Goal: Contribute content

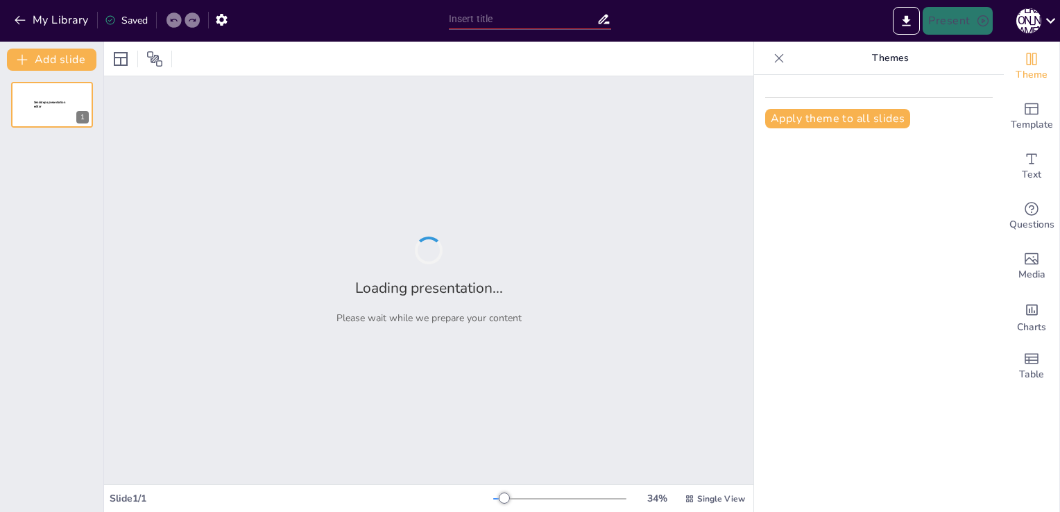
type input "Етнічний дизайн: навчальний проект для учнів хлопців на уроках технології"
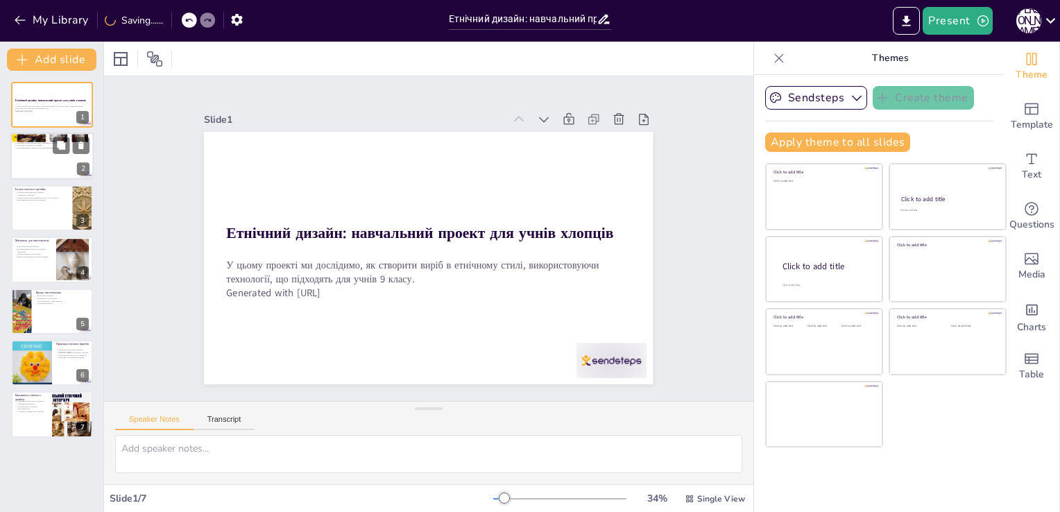
click at [67, 159] on div at bounding box center [51, 156] width 83 height 47
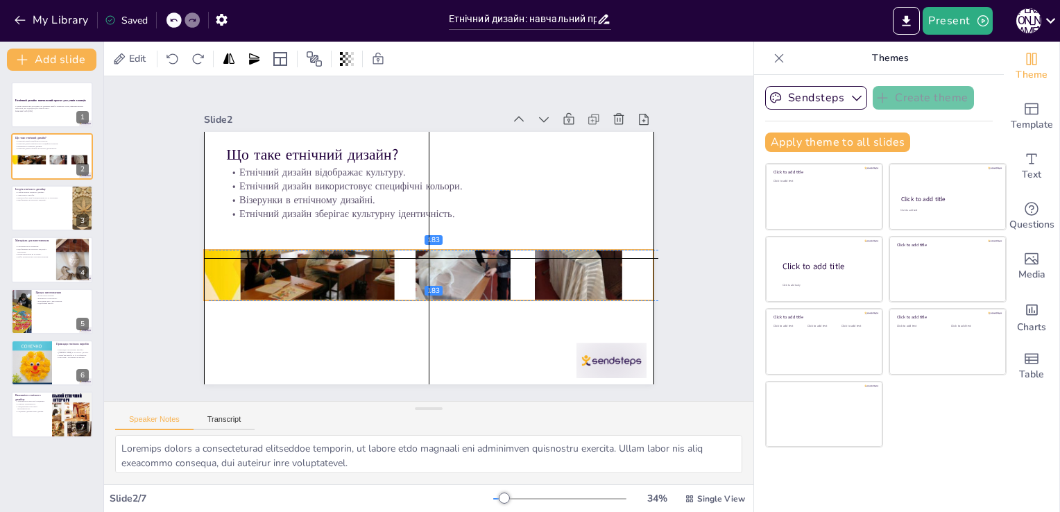
drag, startPoint x: 341, startPoint y: 136, endPoint x: 346, endPoint y: 257, distance: 121.5
click at [346, 257] on div at bounding box center [410, 207] width 557 height 516
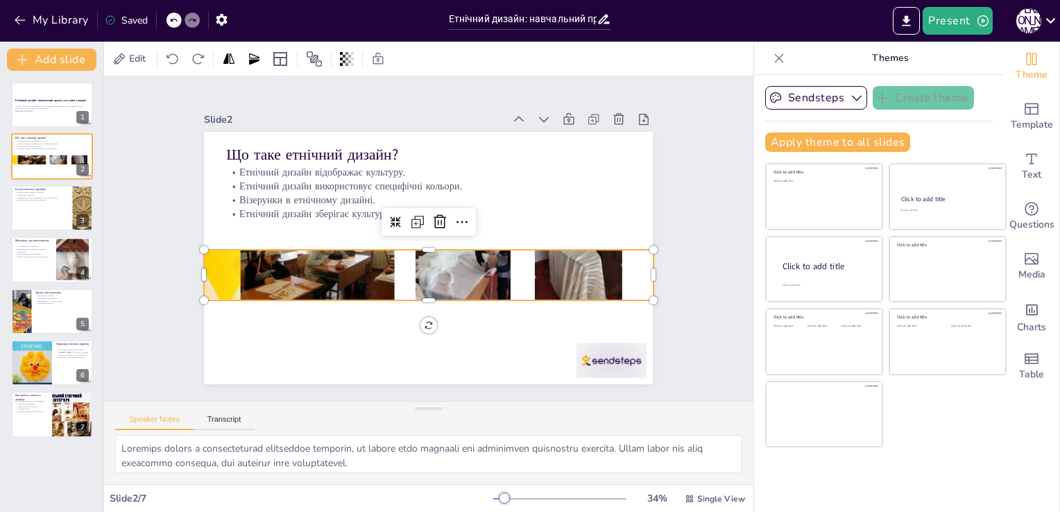
click at [267, 277] on div at bounding box center [417, 273] width 531 height 459
click at [65, 217] on div at bounding box center [51, 208] width 83 height 47
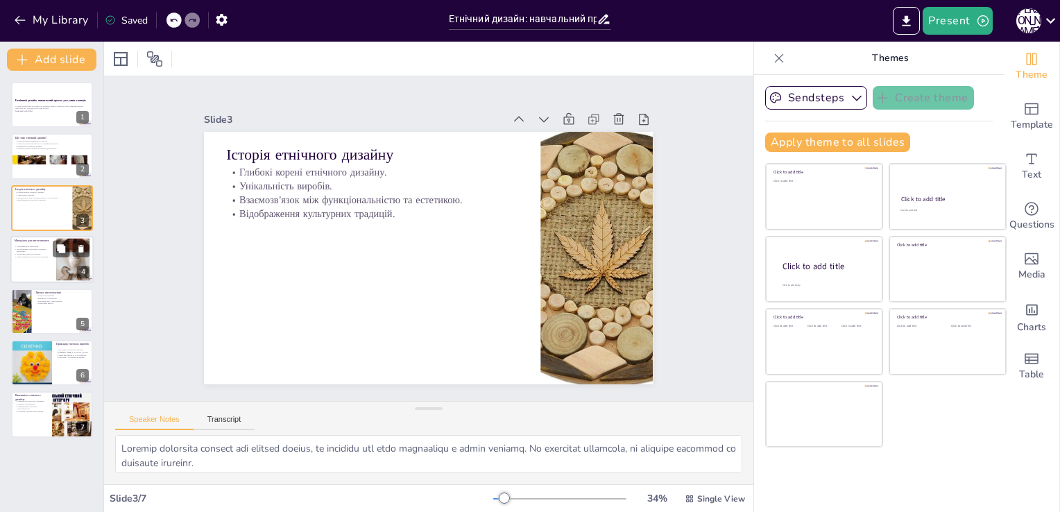
click at [52, 265] on div at bounding box center [51, 259] width 83 height 47
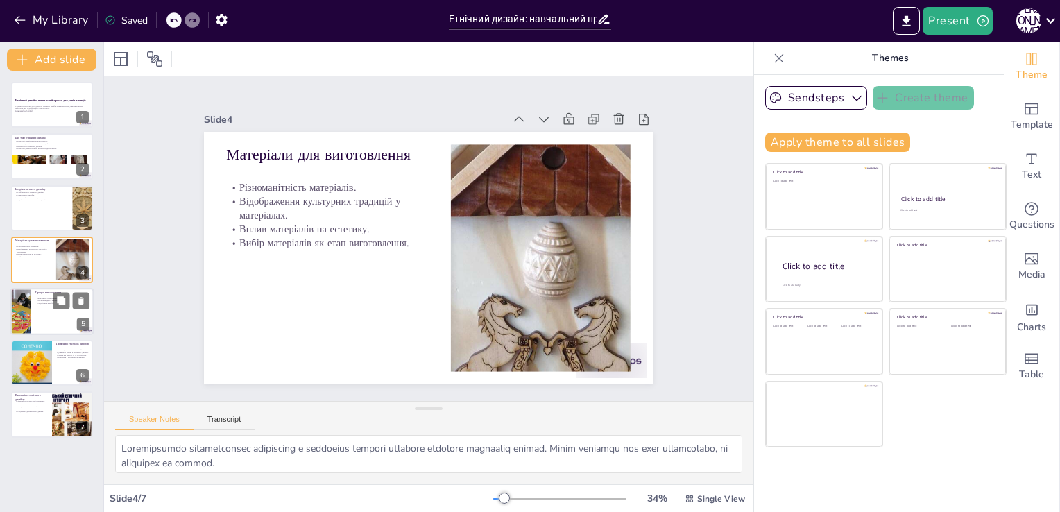
click at [50, 319] on div at bounding box center [51, 311] width 83 height 47
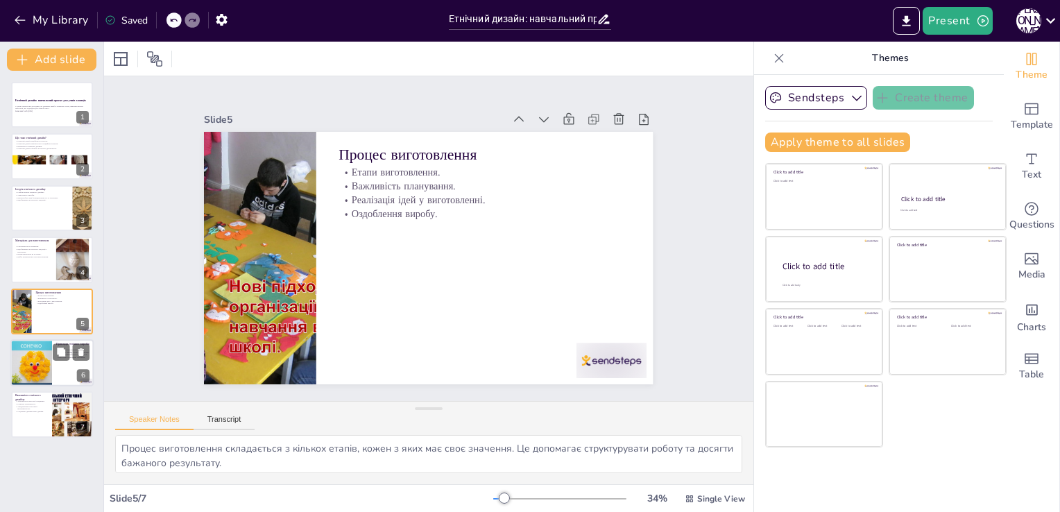
click at [42, 368] on div at bounding box center [31, 362] width 83 height 47
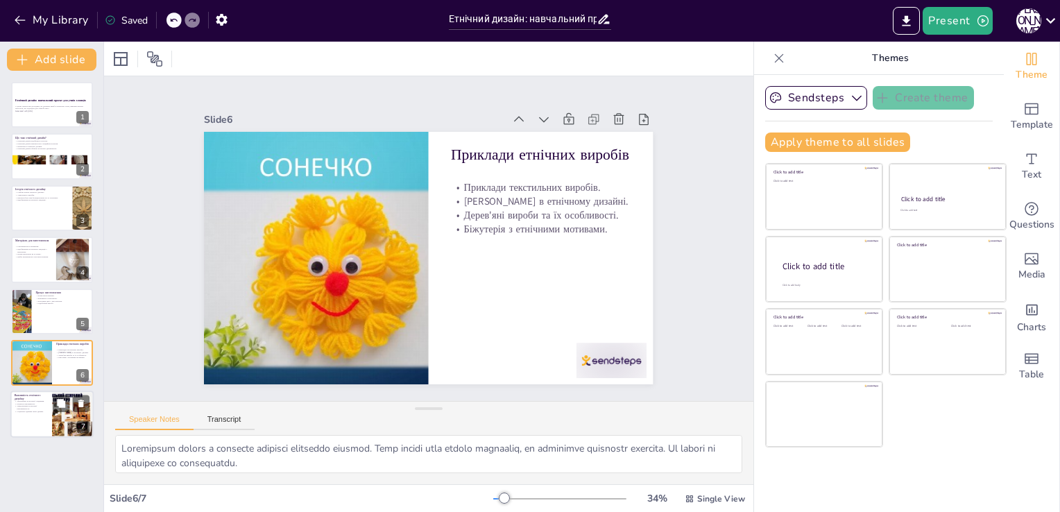
click at [42, 409] on p "Усвідомлення культурної різноманітності." at bounding box center [31, 407] width 33 height 5
type textarea "Loremips dolors a consecte adipiscingel sed doeiusmodt incididunt utlabore. Et …"
